Goal: Task Accomplishment & Management: Manage account settings

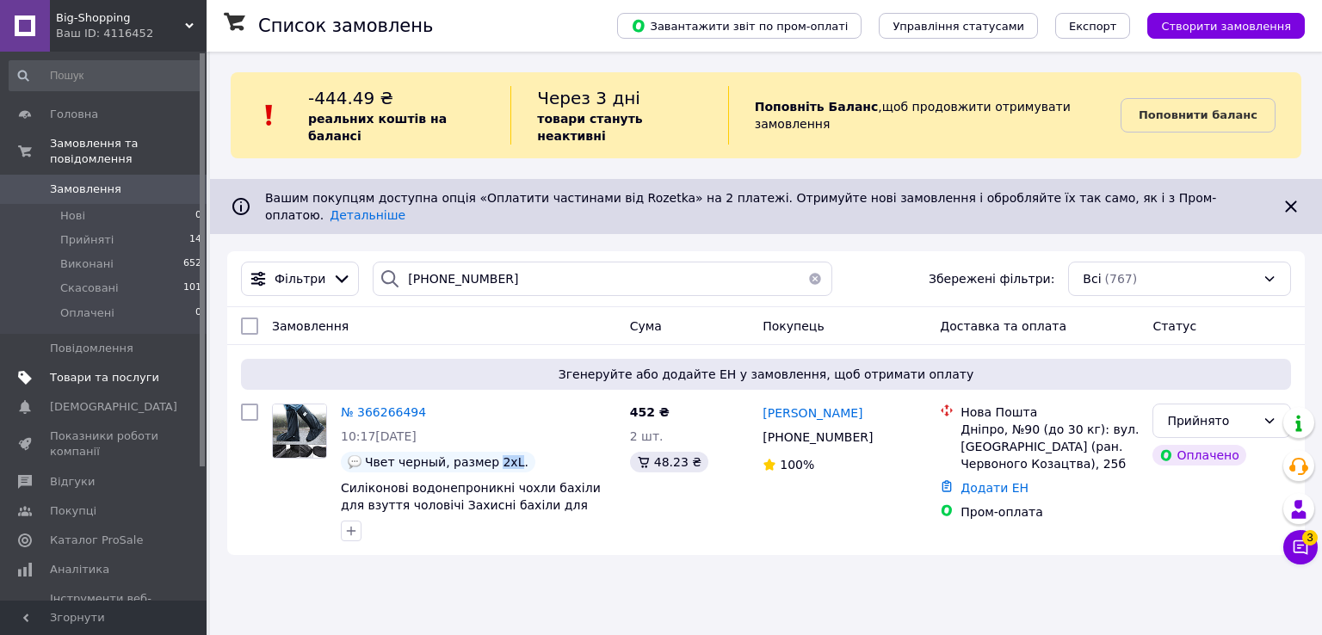
click at [133, 370] on span "Товари та послуги" at bounding box center [104, 377] width 109 height 15
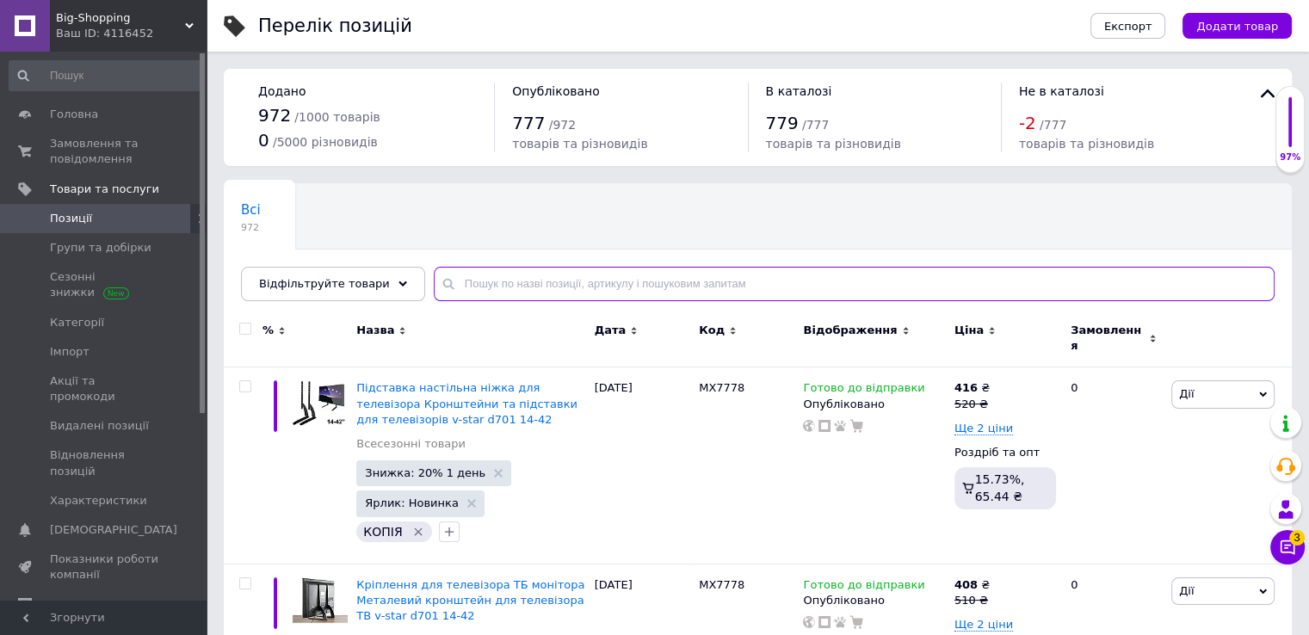
paste input "MX7778"
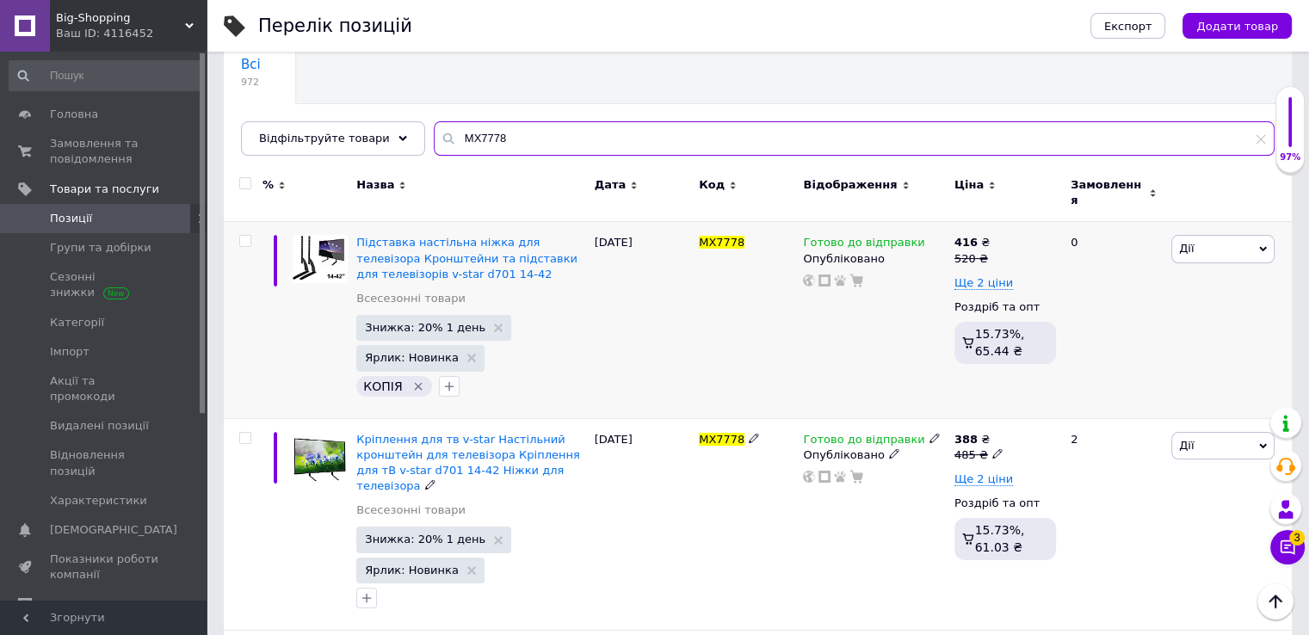
scroll to position [93, 0]
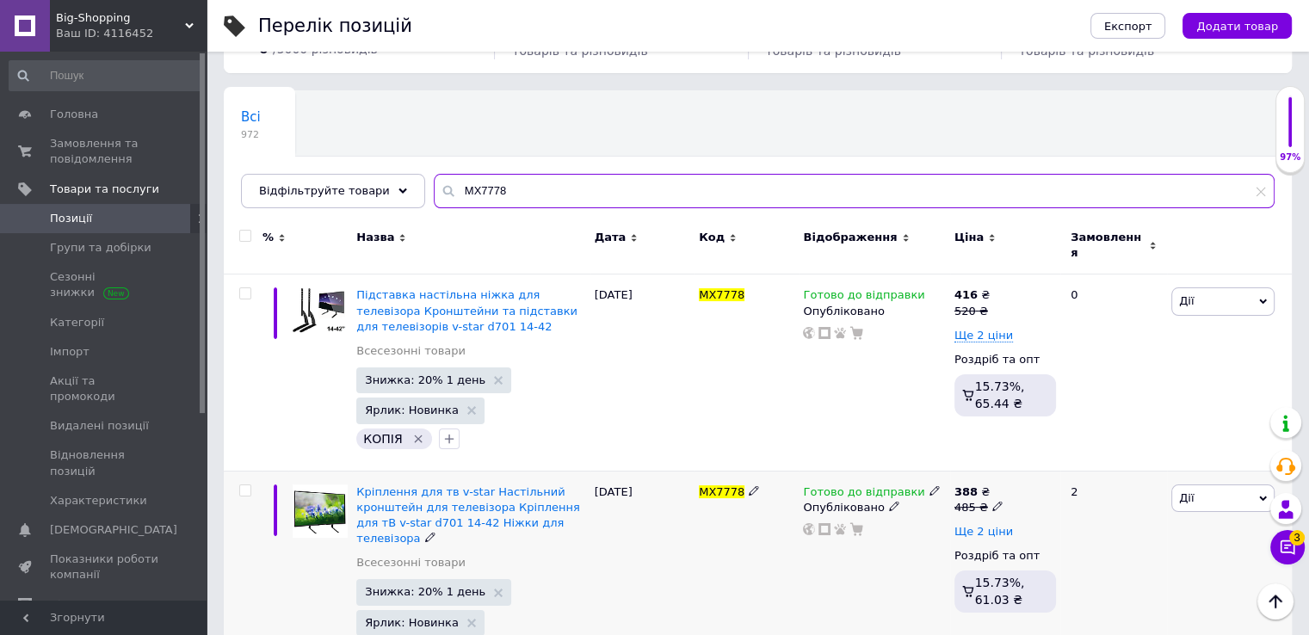
type input "MX7778"
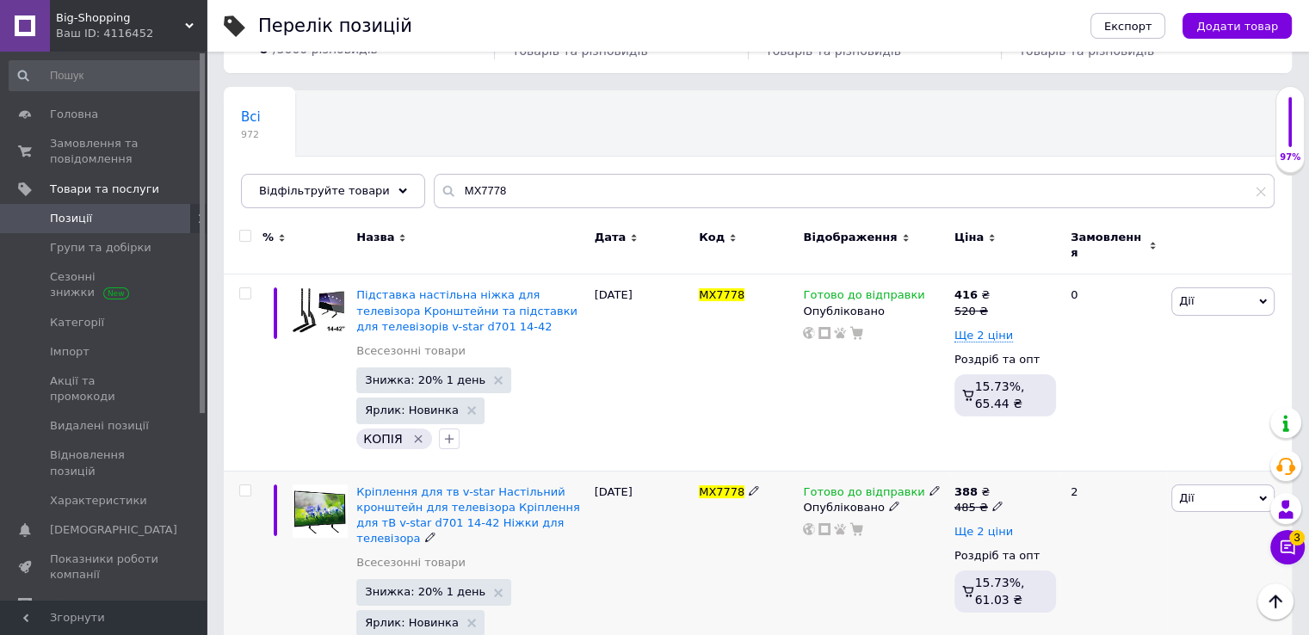
click at [978, 525] on span "Ще 2 ціни" at bounding box center [983, 532] width 59 height 14
click at [992, 501] on icon at bounding box center [997, 506] width 10 height 10
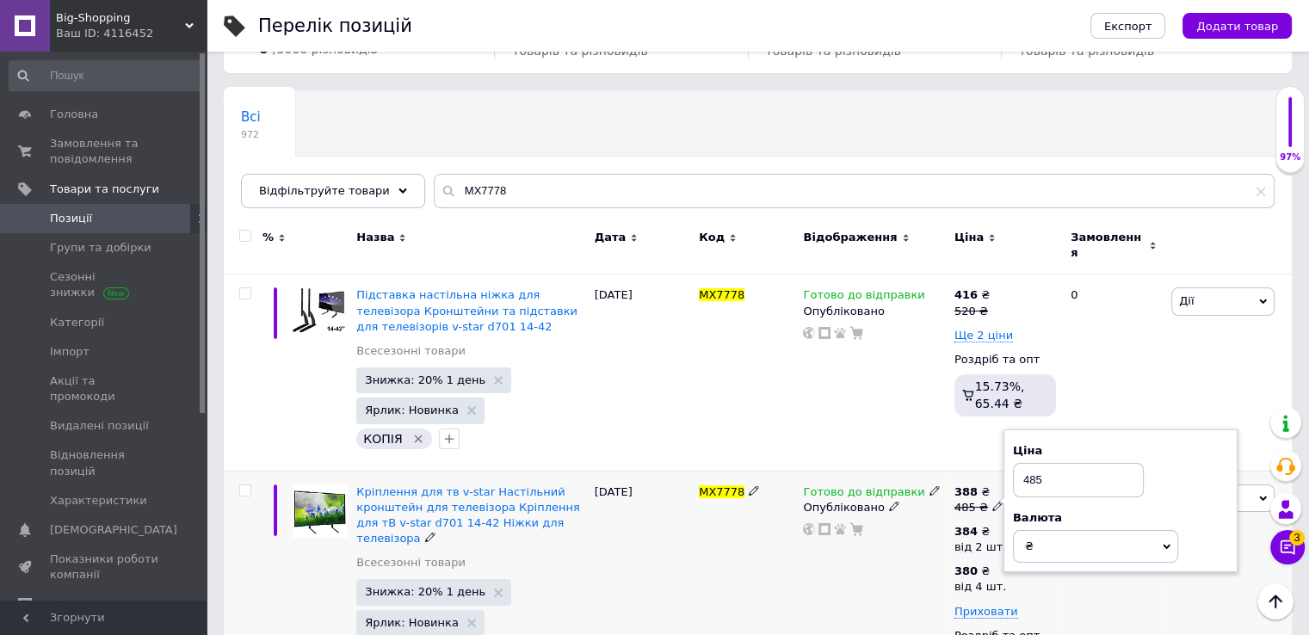
drag, startPoint x: 1033, startPoint y: 466, endPoint x: 1021, endPoint y: 476, distance: 15.9
click at [1021, 476] on input "485" at bounding box center [1078, 480] width 131 height 34
type input "585"
drag, startPoint x: 838, startPoint y: 565, endPoint x: 943, endPoint y: 540, distance: 107.9
click at [841, 565] on div "Готово до відправки Опубліковано" at bounding box center [874, 592] width 151 height 242
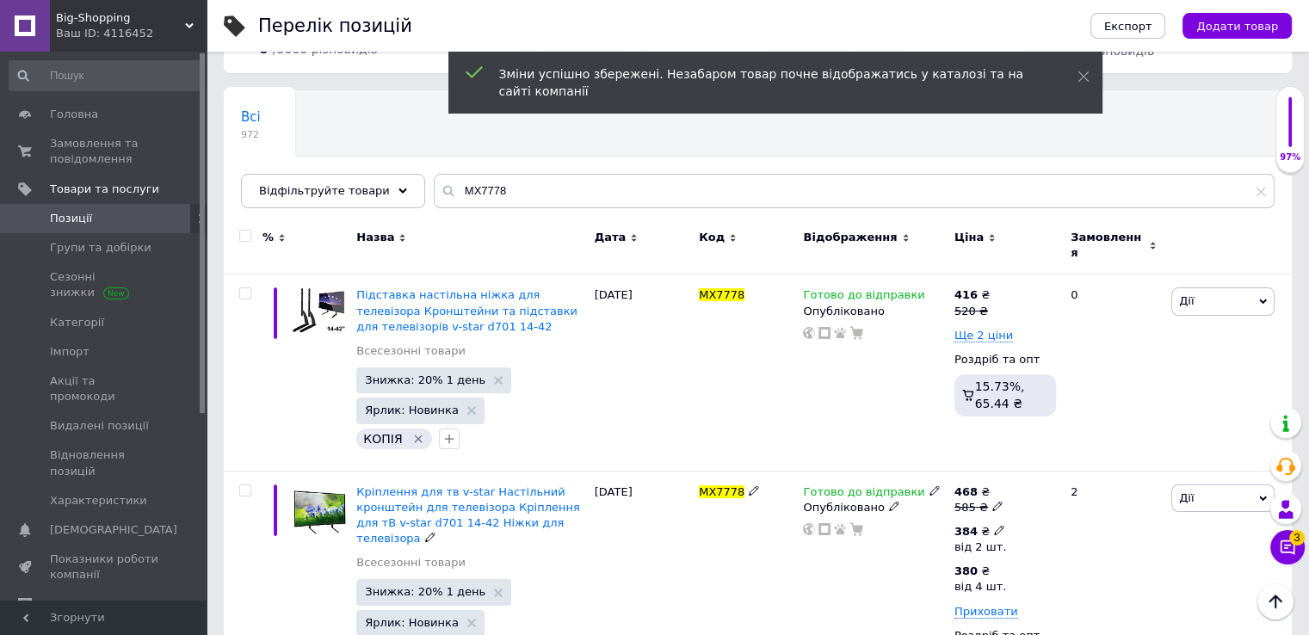
click at [998, 524] on div "384 ₴ від 2 шт." at bounding box center [986, 539] width 65 height 31
drag, startPoint x: 1071, startPoint y: 482, endPoint x: 1027, endPoint y: 490, distance: 44.6
click at [1027, 490] on input "384" at bounding box center [1108, 495] width 165 height 34
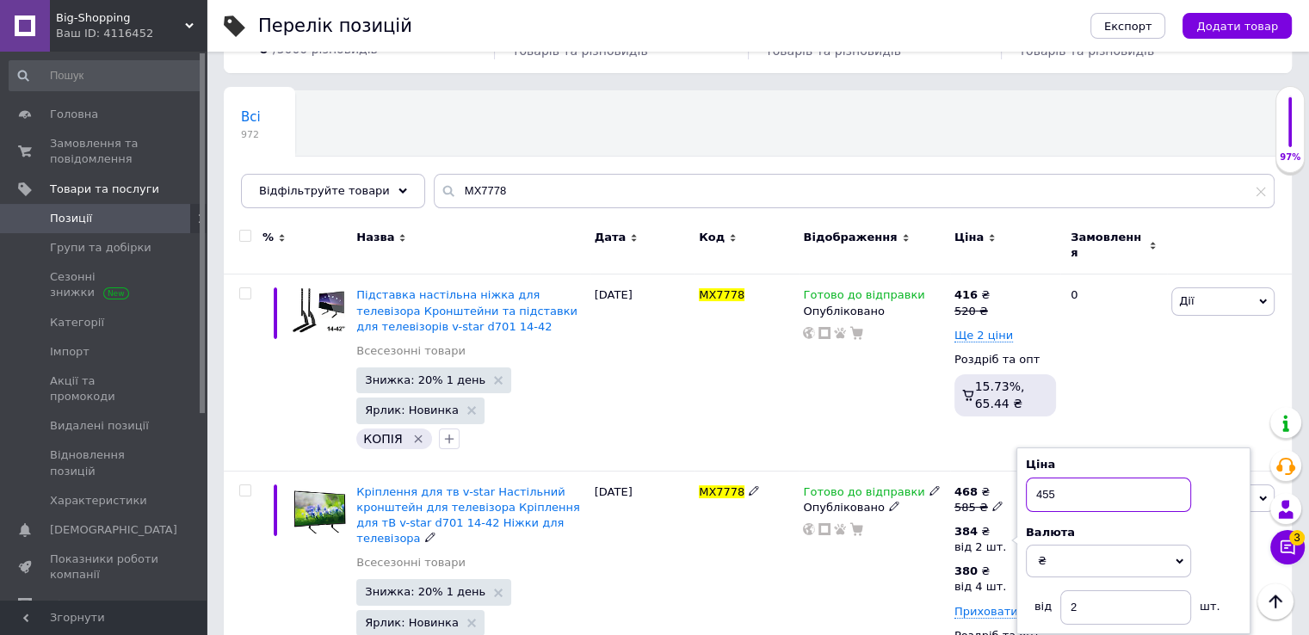
type input "455"
drag, startPoint x: 882, startPoint y: 577, endPoint x: 959, endPoint y: 565, distance: 77.5
click at [885, 577] on div "Готово до відправки Опубліковано" at bounding box center [874, 592] width 151 height 242
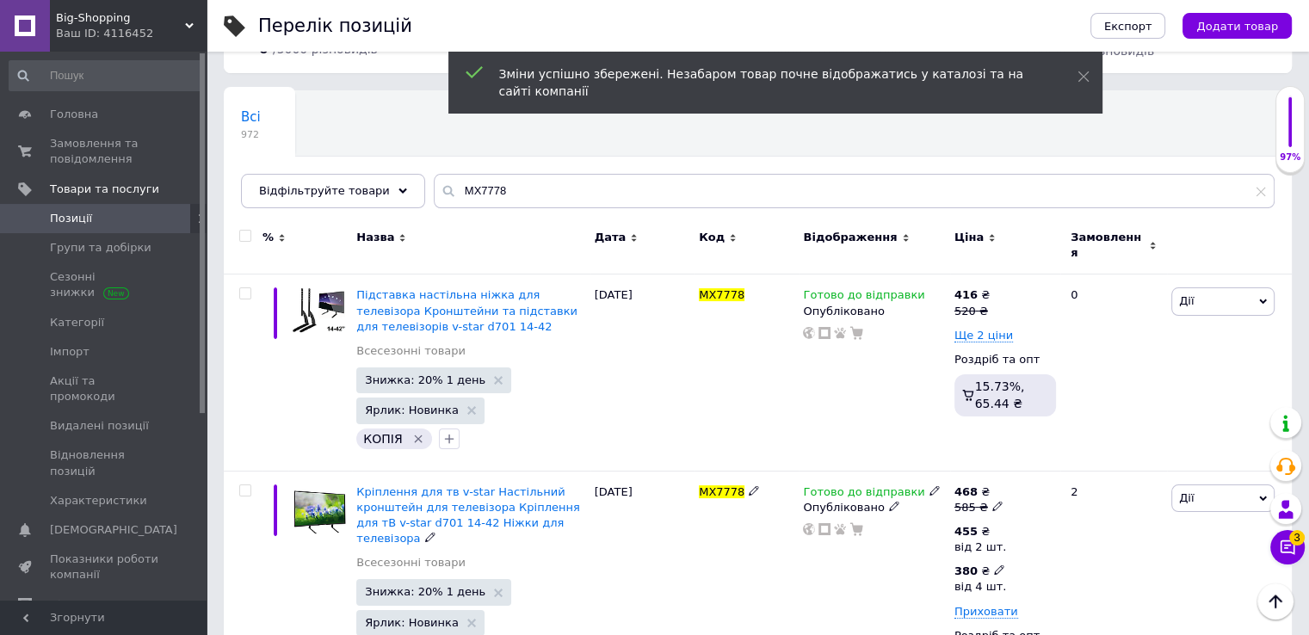
click at [994, 565] on use at bounding box center [998, 569] width 9 height 9
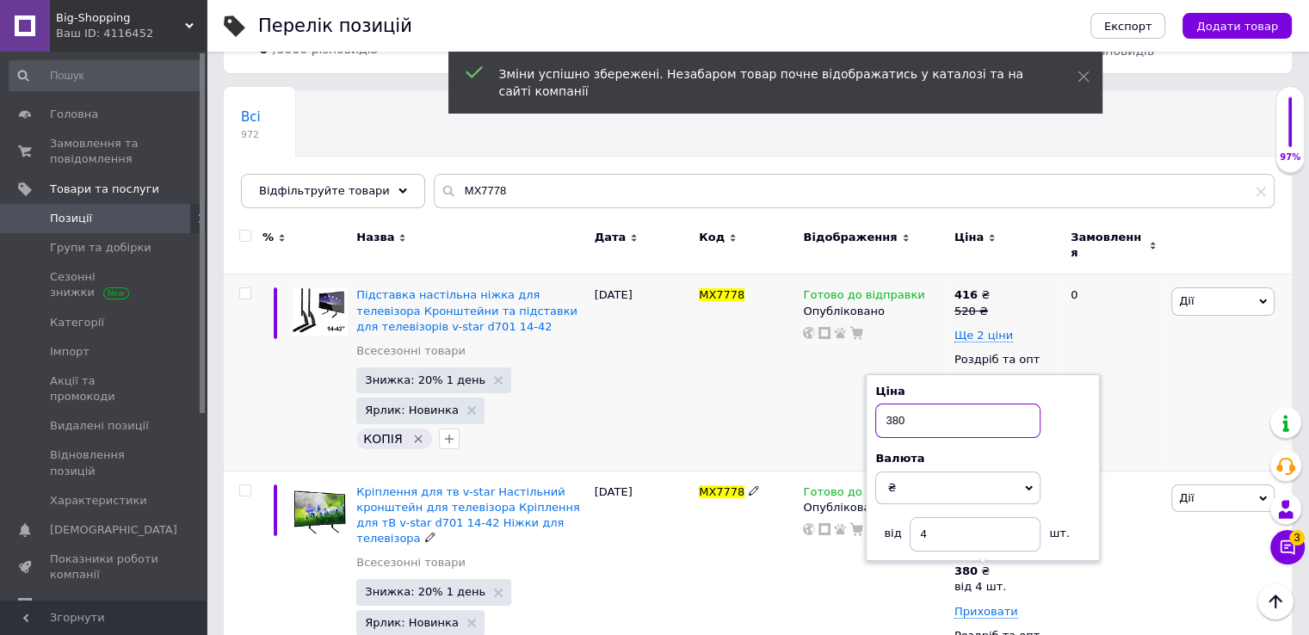
drag, startPoint x: 916, startPoint y: 423, endPoint x: 857, endPoint y: 423, distance: 59.4
type input "5"
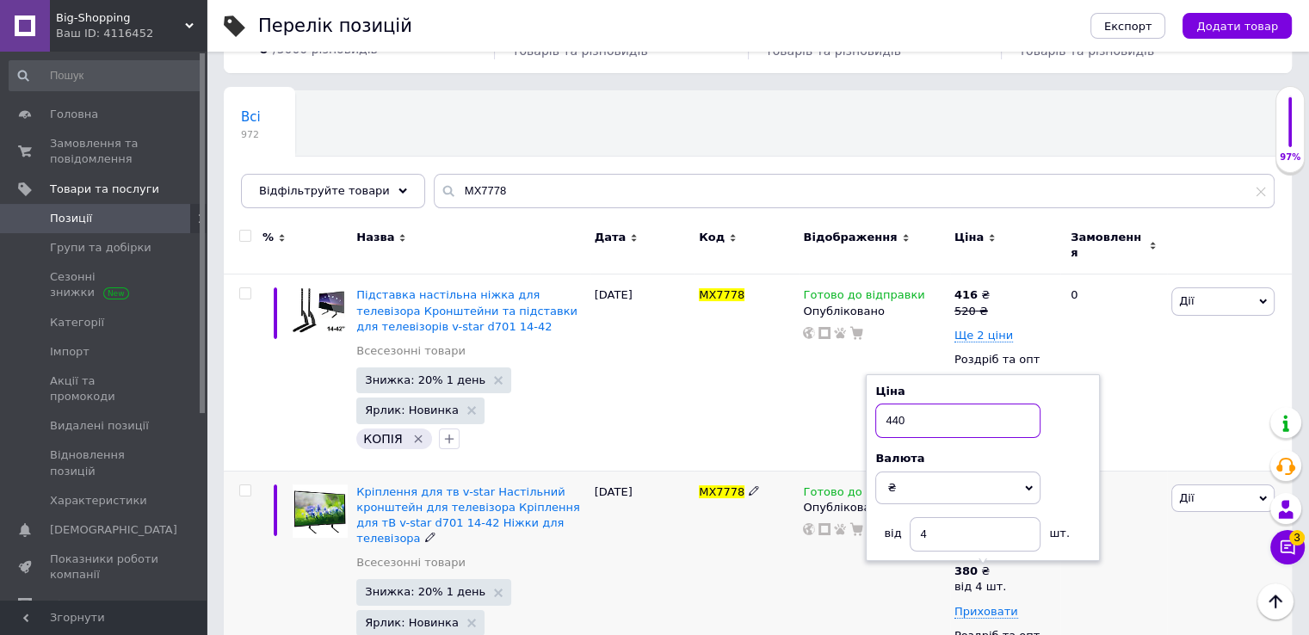
type input "440"
click at [760, 602] on div "MX7778" at bounding box center [746, 592] width 104 height 242
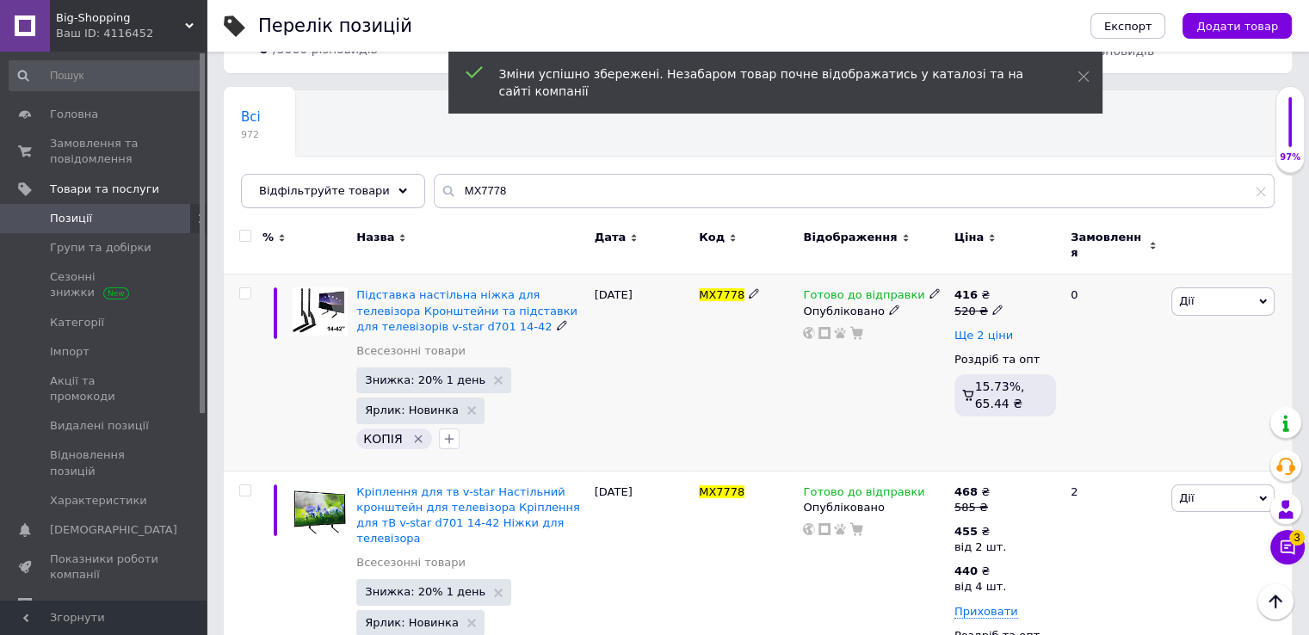
click at [972, 330] on span "Ще 2 ціни" at bounding box center [983, 336] width 59 height 14
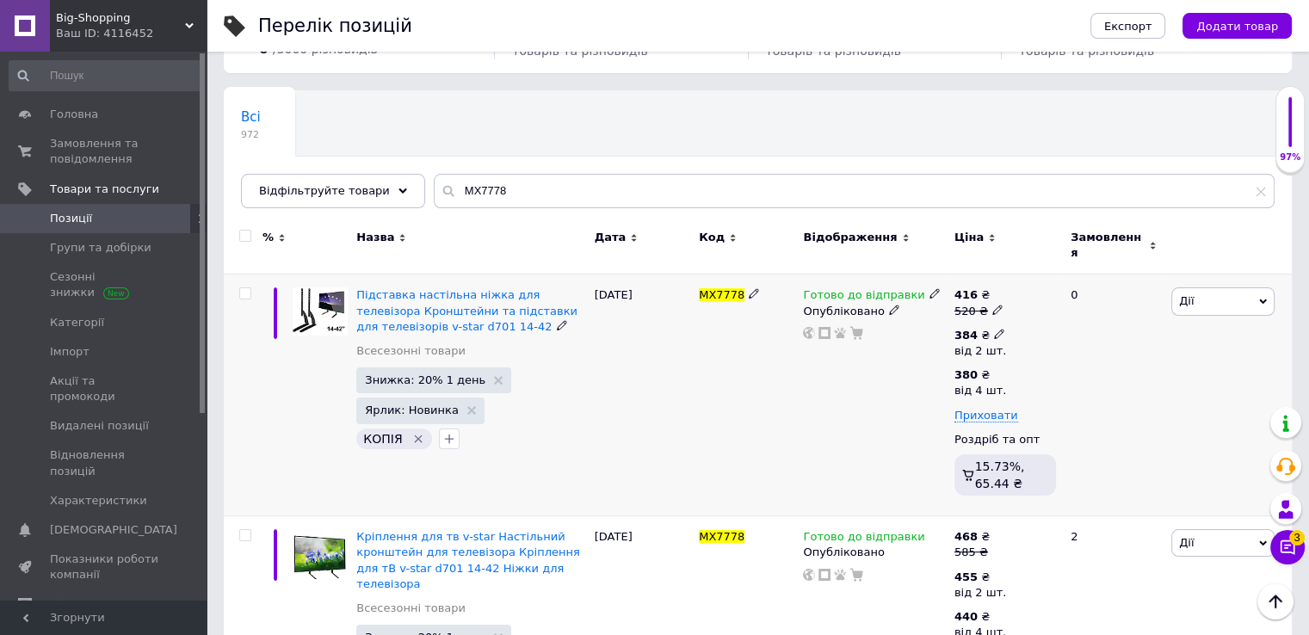
click at [994, 329] on icon at bounding box center [999, 334] width 10 height 10
drag, startPoint x: 1057, startPoint y: 289, endPoint x: 1034, endPoint y: 291, distance: 23.3
click at [1034, 291] on input "384" at bounding box center [1108, 298] width 165 height 34
type input "400"
click at [916, 397] on div "Готово до відправки Опубліковано" at bounding box center [874, 396] width 151 height 242
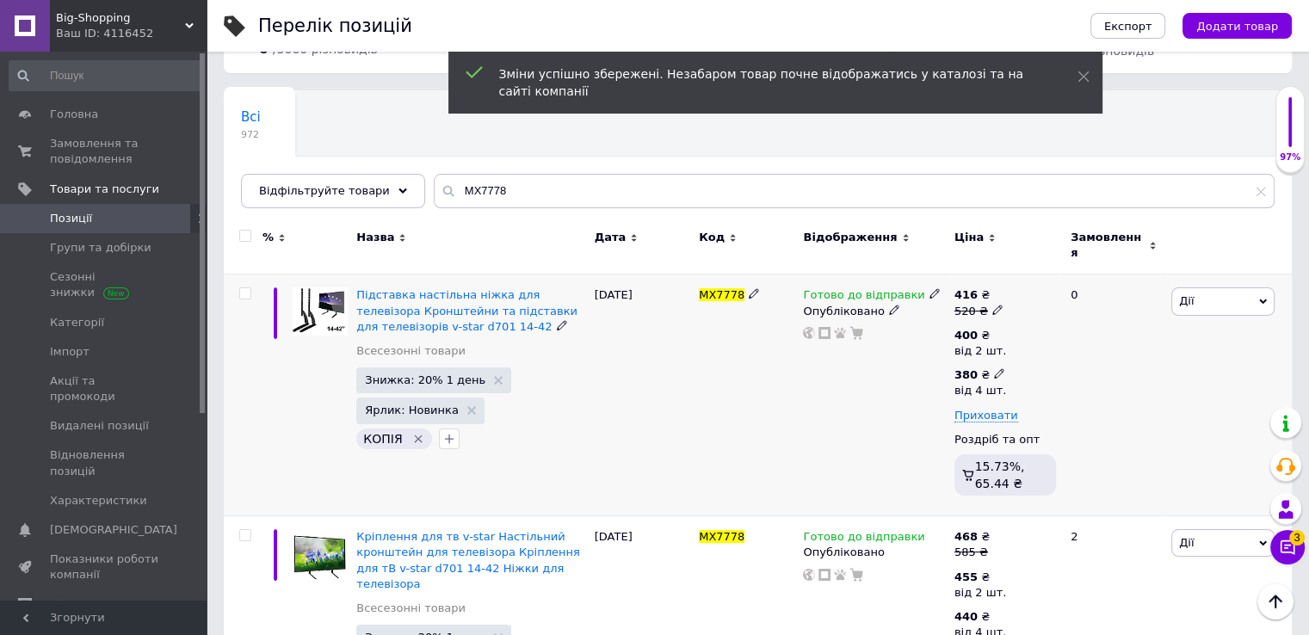
click at [994, 368] on icon at bounding box center [999, 373] width 10 height 10
click at [1040, 331] on input "380" at bounding box center [1108, 338] width 165 height 34
type input "390"
drag, startPoint x: 888, startPoint y: 441, endPoint x: 900, endPoint y: 441, distance: 12.1
click at [888, 441] on div "Готово до відправки Опубліковано" at bounding box center [874, 396] width 151 height 242
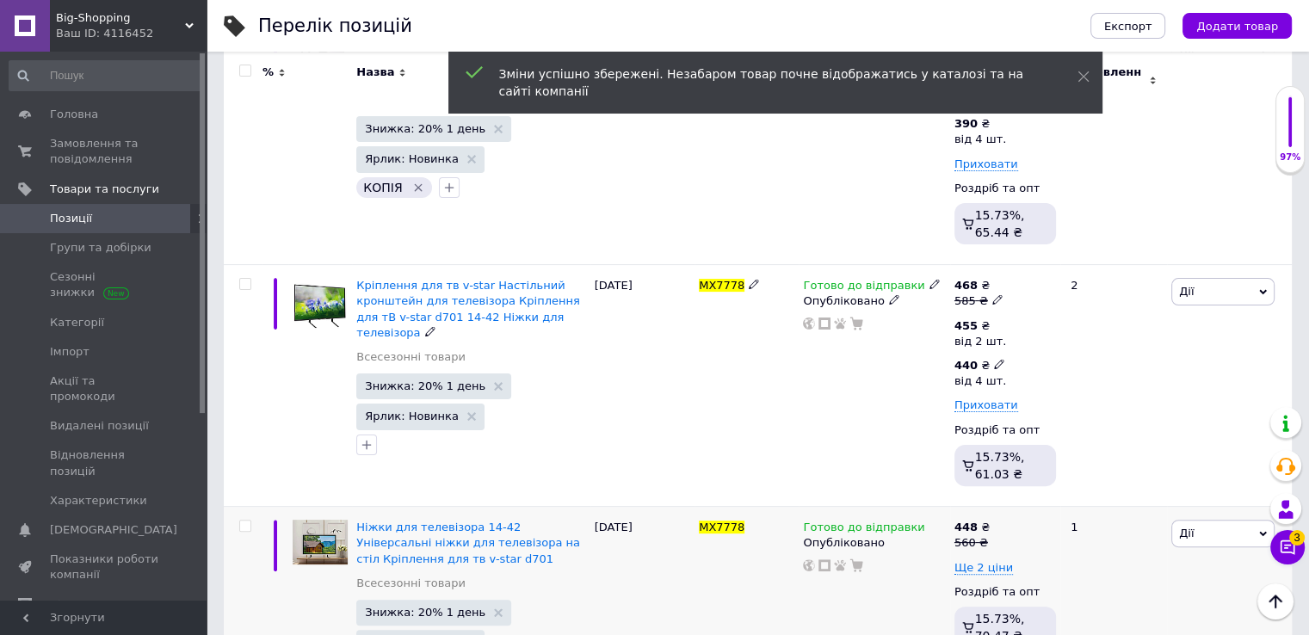
scroll to position [437, 0]
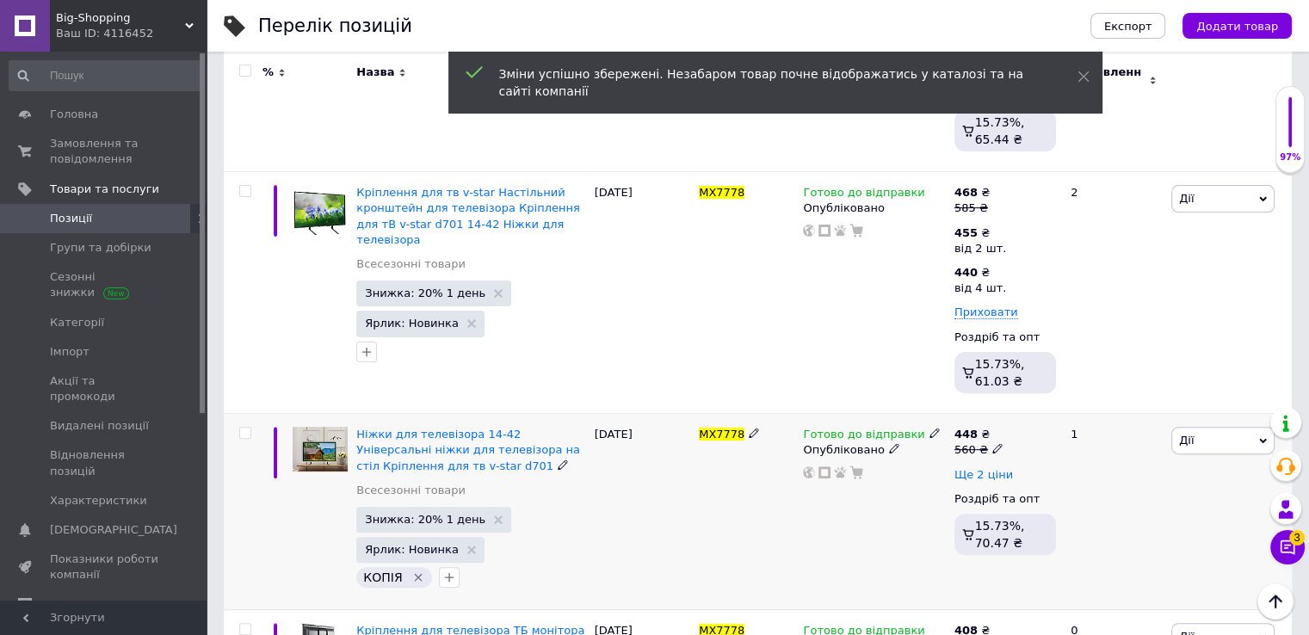
click at [983, 468] on span "Ще 2 ціни" at bounding box center [983, 475] width 59 height 14
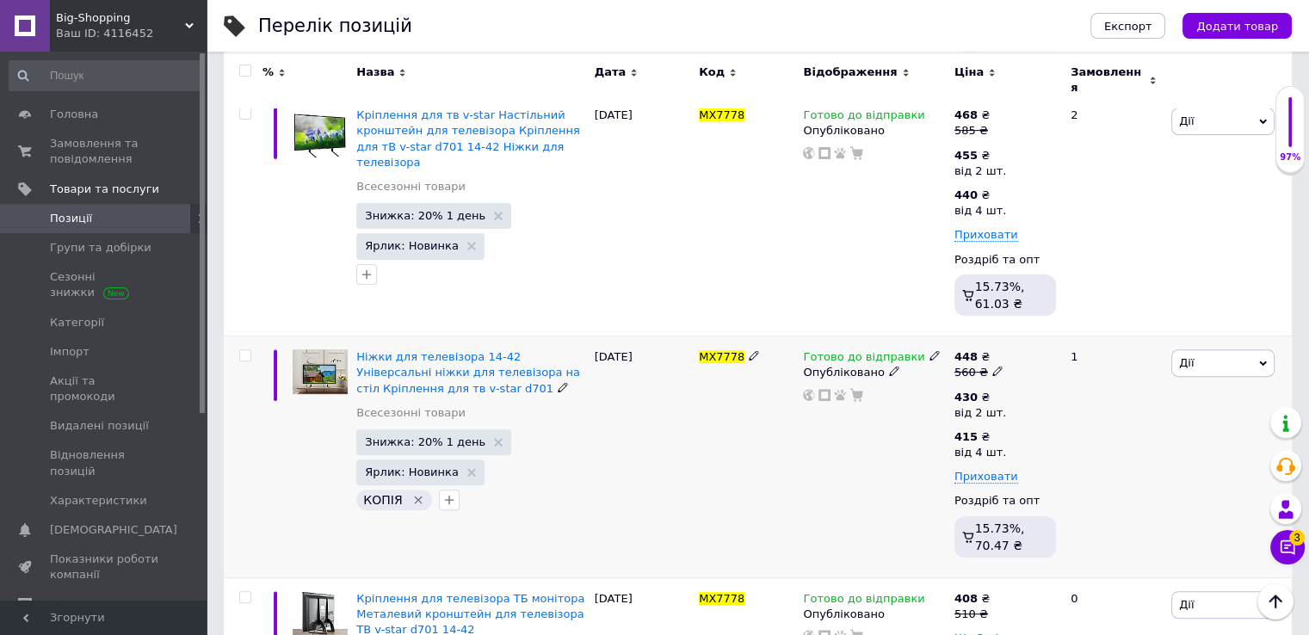
scroll to position [658, 0]
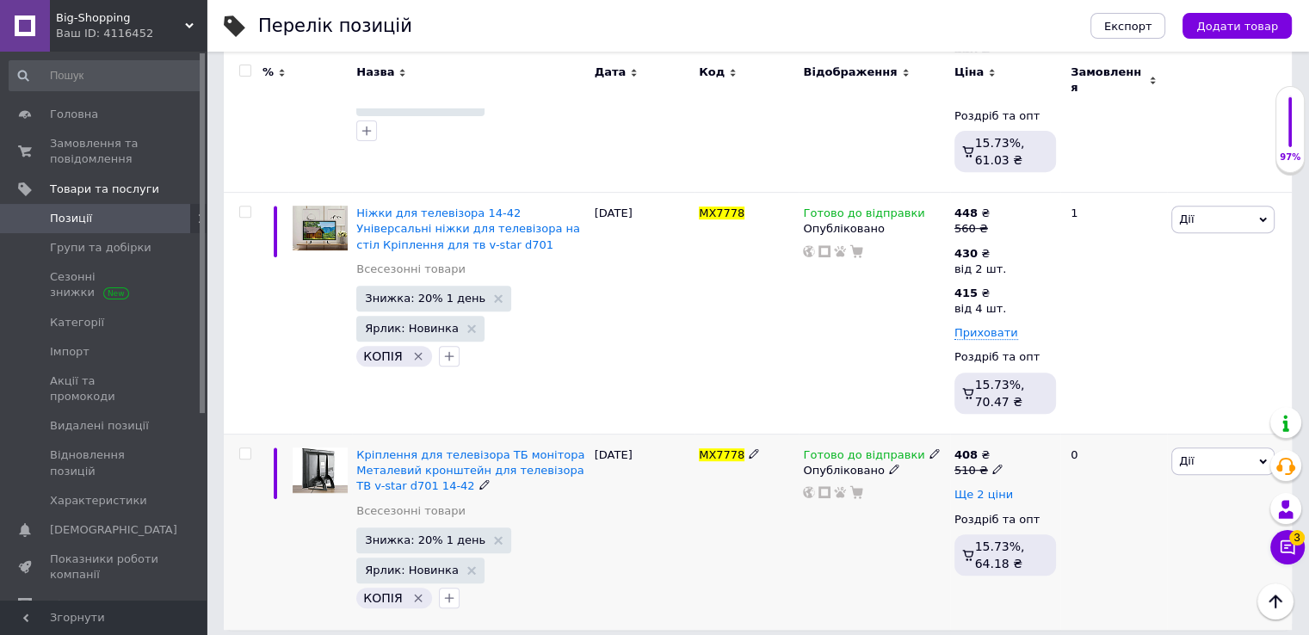
click at [988, 488] on span "Ще 2 ціни" at bounding box center [983, 495] width 59 height 14
click at [994, 488] on icon at bounding box center [999, 493] width 10 height 10
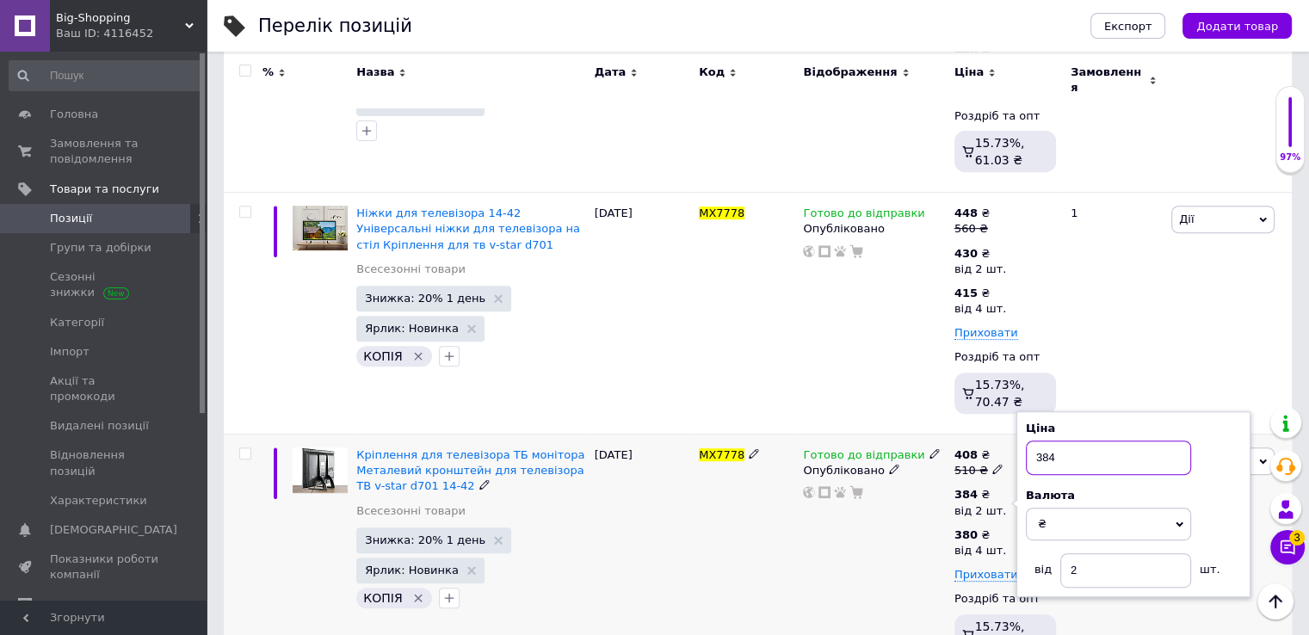
drag, startPoint x: 1034, startPoint y: 444, endPoint x: 1077, endPoint y: 441, distance: 43.2
click at [1077, 441] on input "384" at bounding box center [1108, 458] width 165 height 34
type input "400"
drag, startPoint x: 905, startPoint y: 491, endPoint x: 921, endPoint y: 495, distance: 16.1
click at [905, 491] on div "Готово до відправки Опубліковано" at bounding box center [874, 555] width 151 height 241
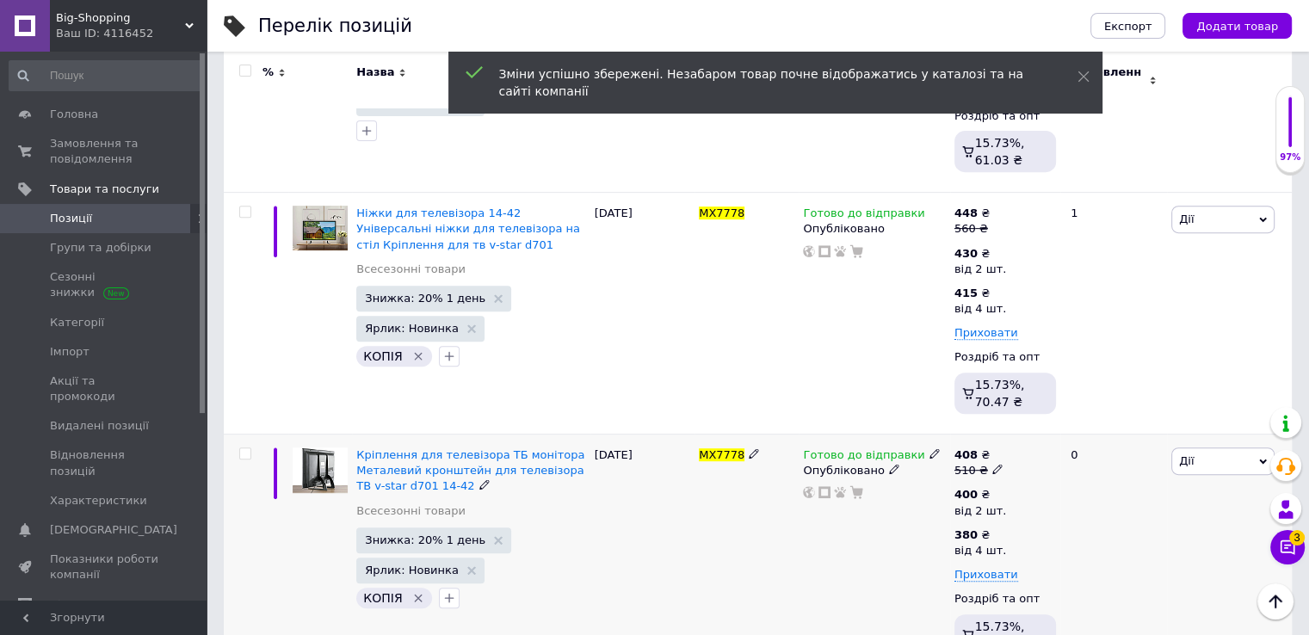
click at [833, 547] on div "Готово до відправки Опубліковано" at bounding box center [874, 555] width 151 height 241
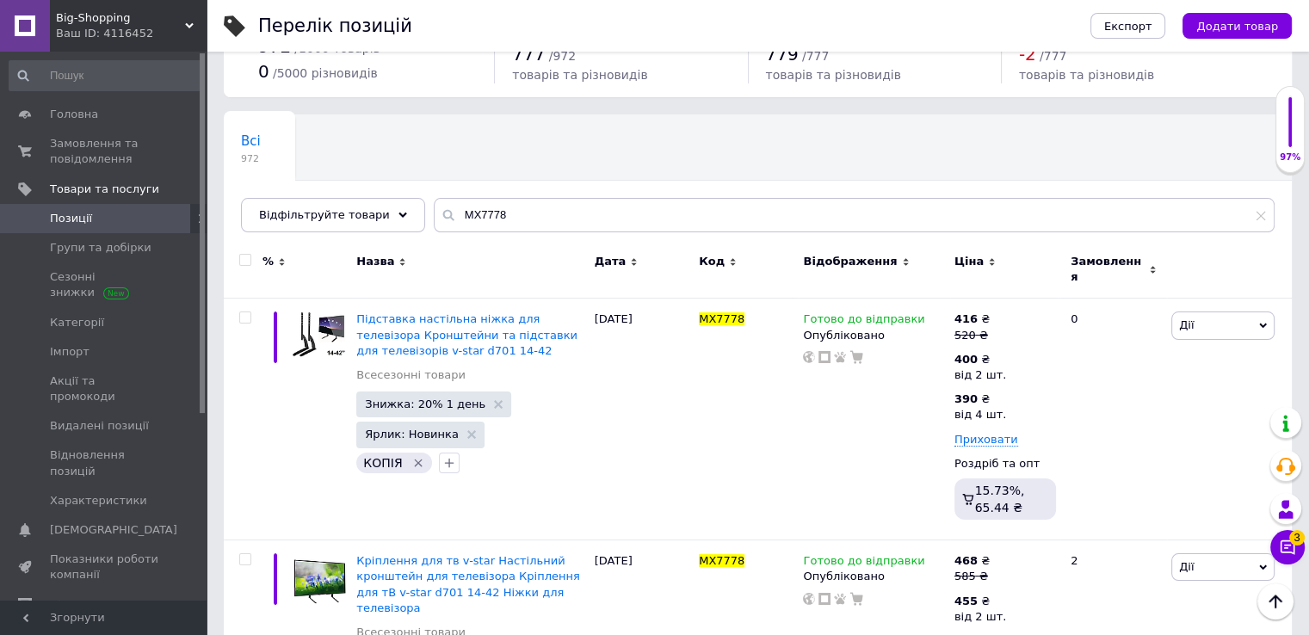
scroll to position [0, 0]
